Goal: Find contact information: Find contact information

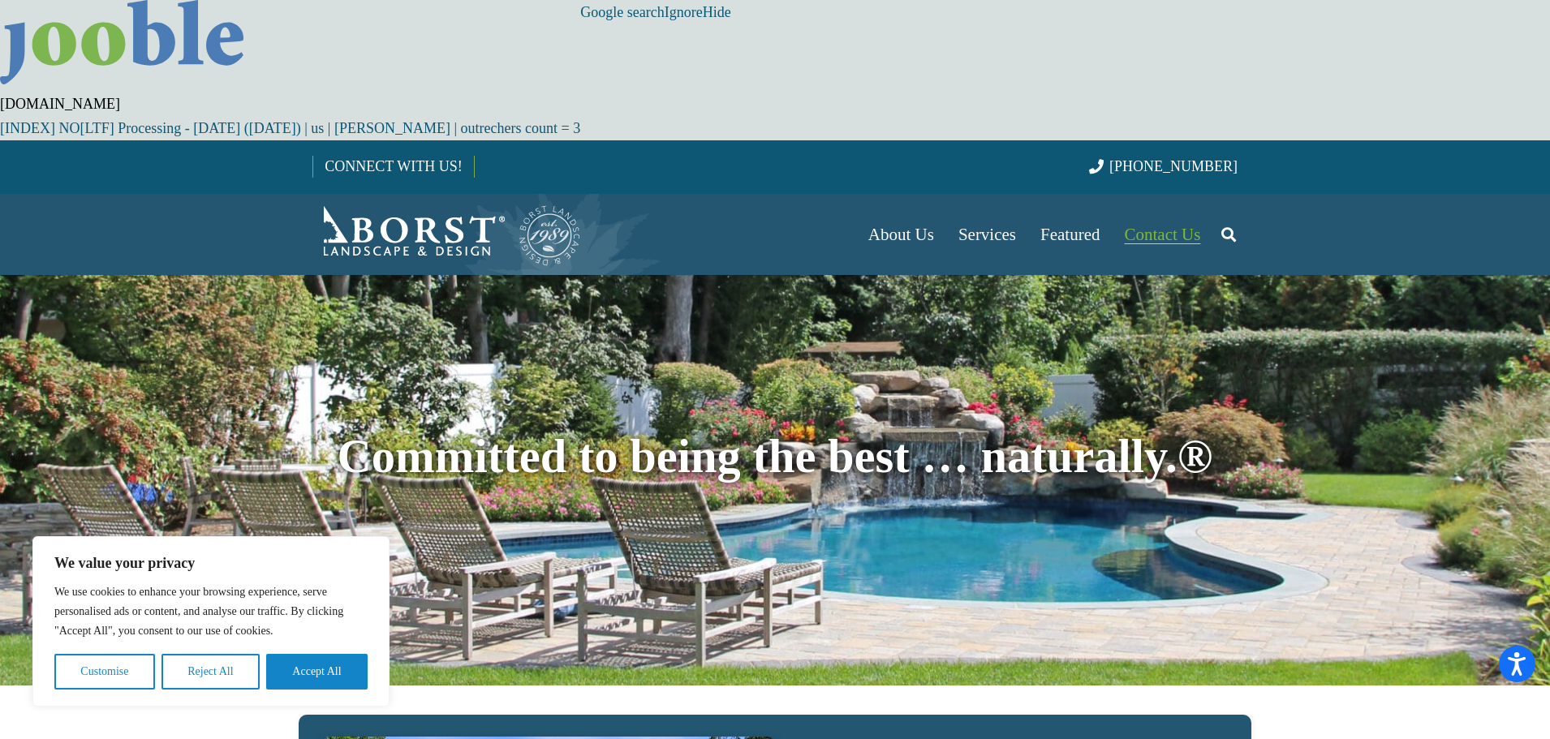
click at [1161, 225] on span "Contact Us" at bounding box center [1163, 234] width 76 height 19
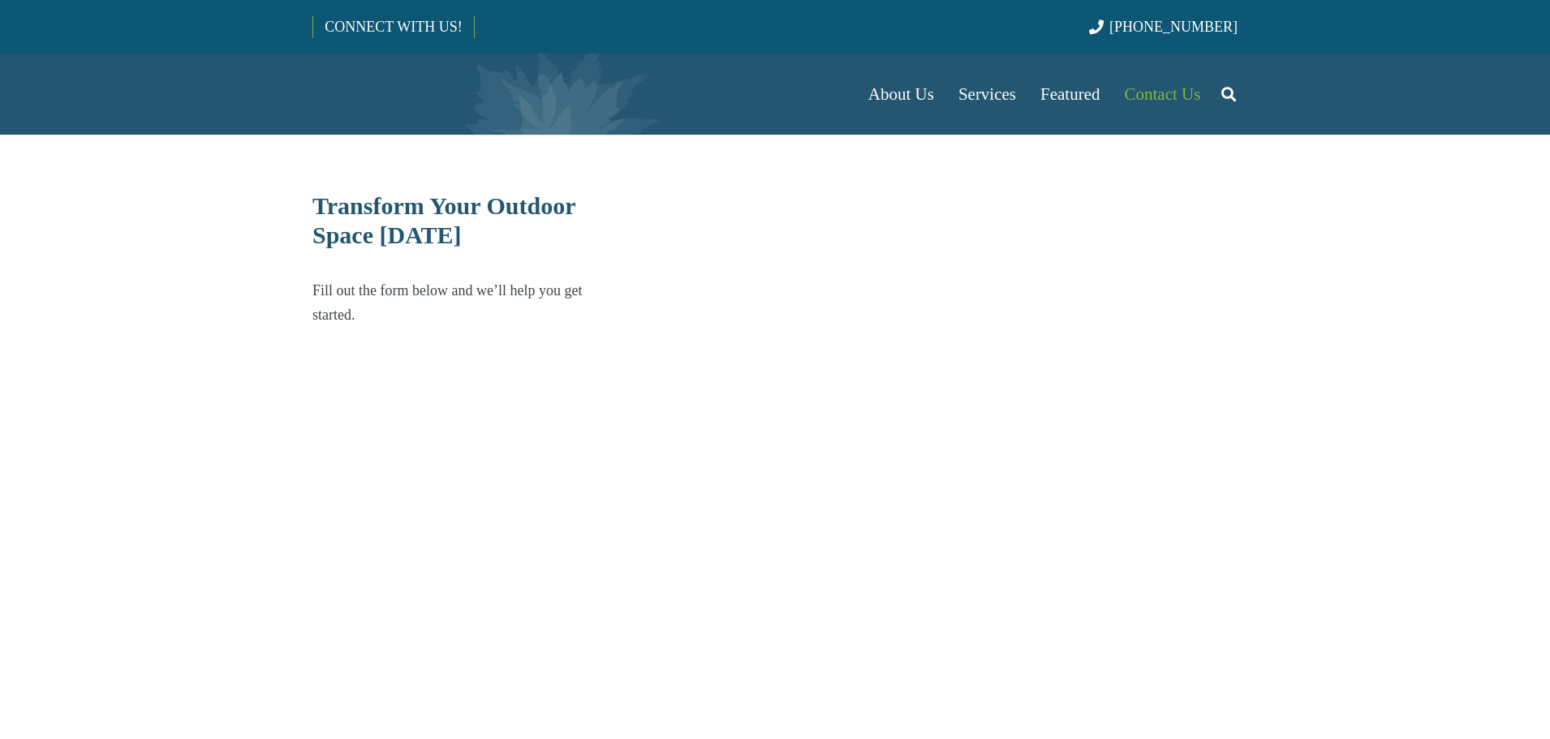
select select "******"
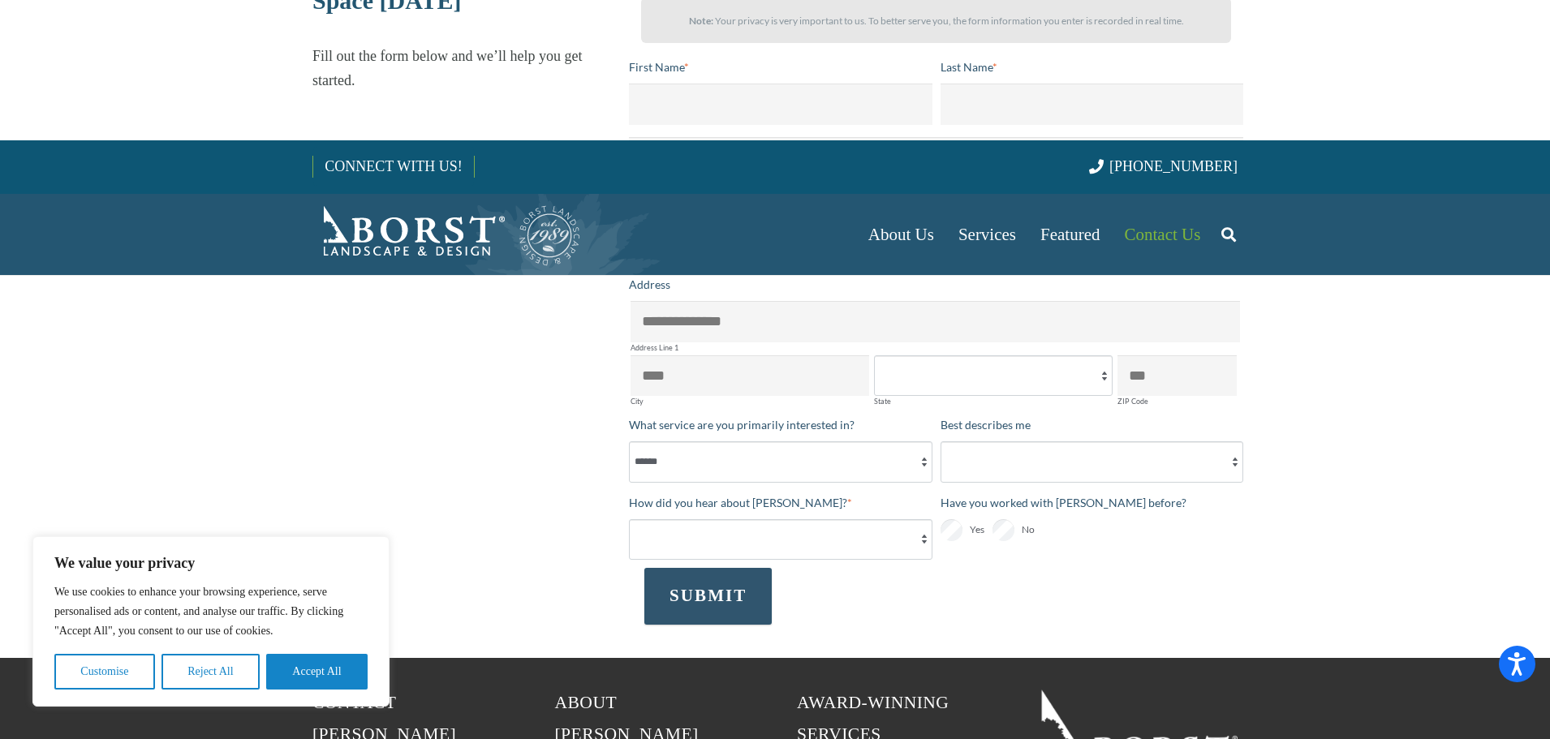
scroll to position [406, 0]
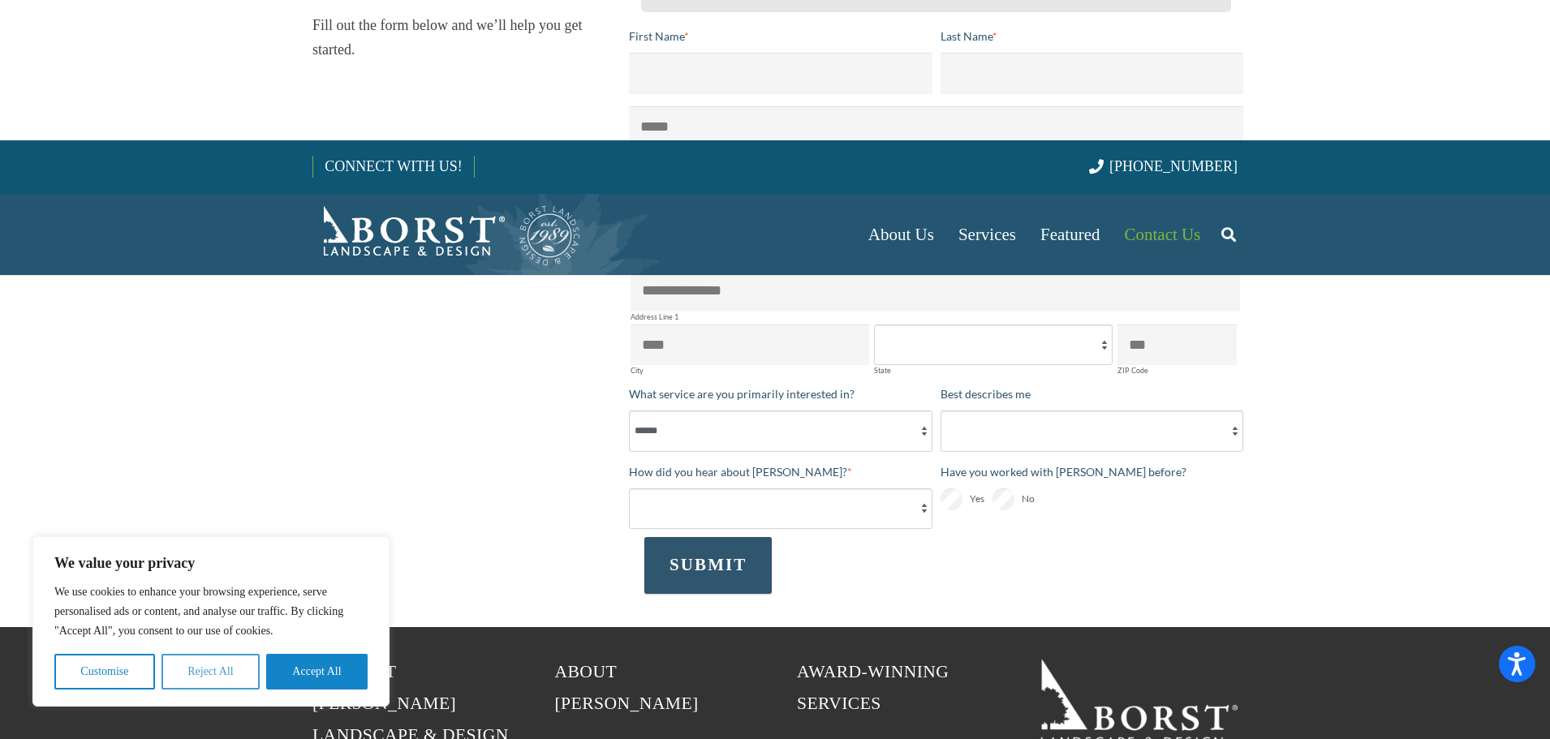
click at [211, 678] on button "Reject All" at bounding box center [210, 672] width 98 height 36
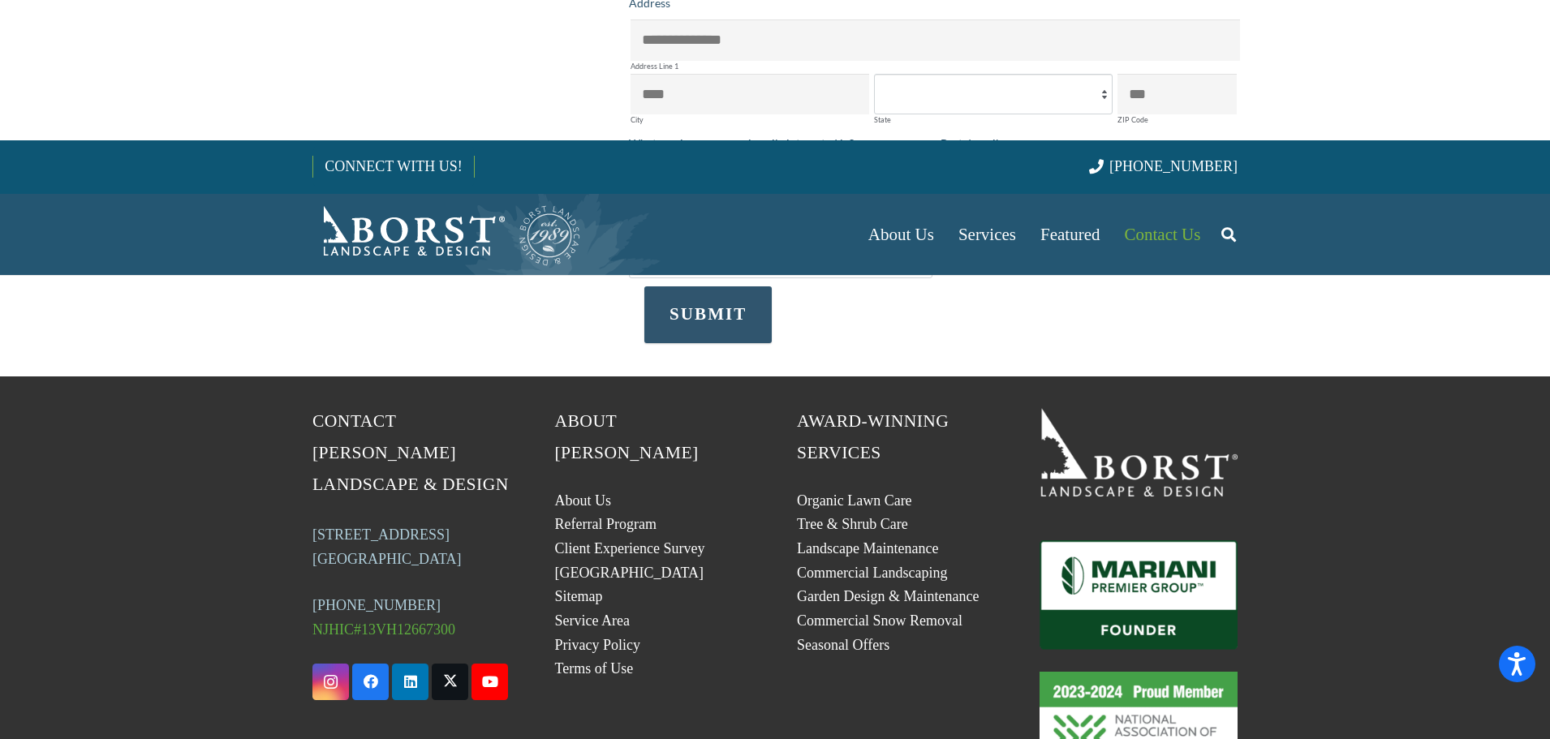
scroll to position [660, 0]
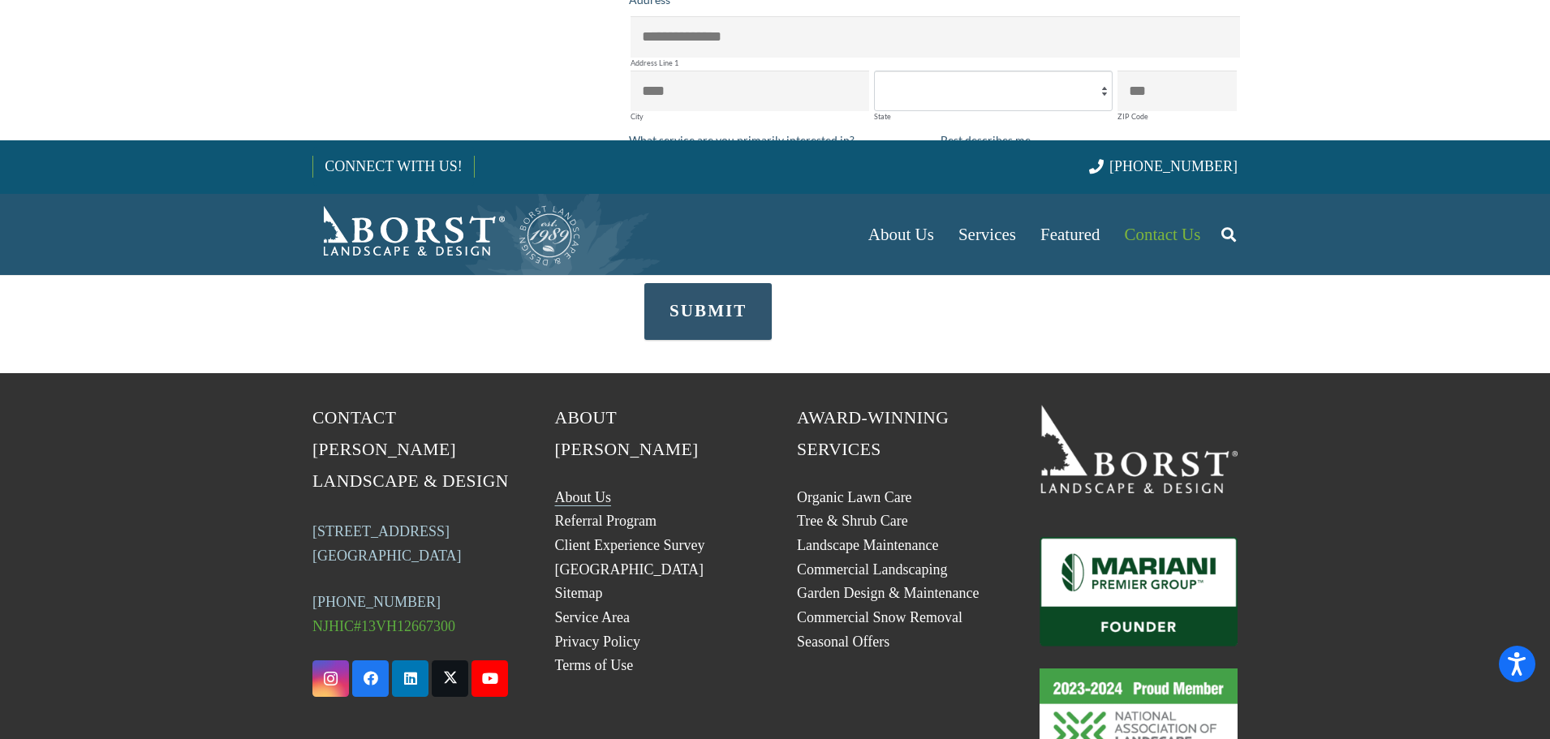
click at [596, 489] on link "About Us" at bounding box center [583, 497] width 57 height 16
